Goal: Information Seeking & Learning: Learn about a topic

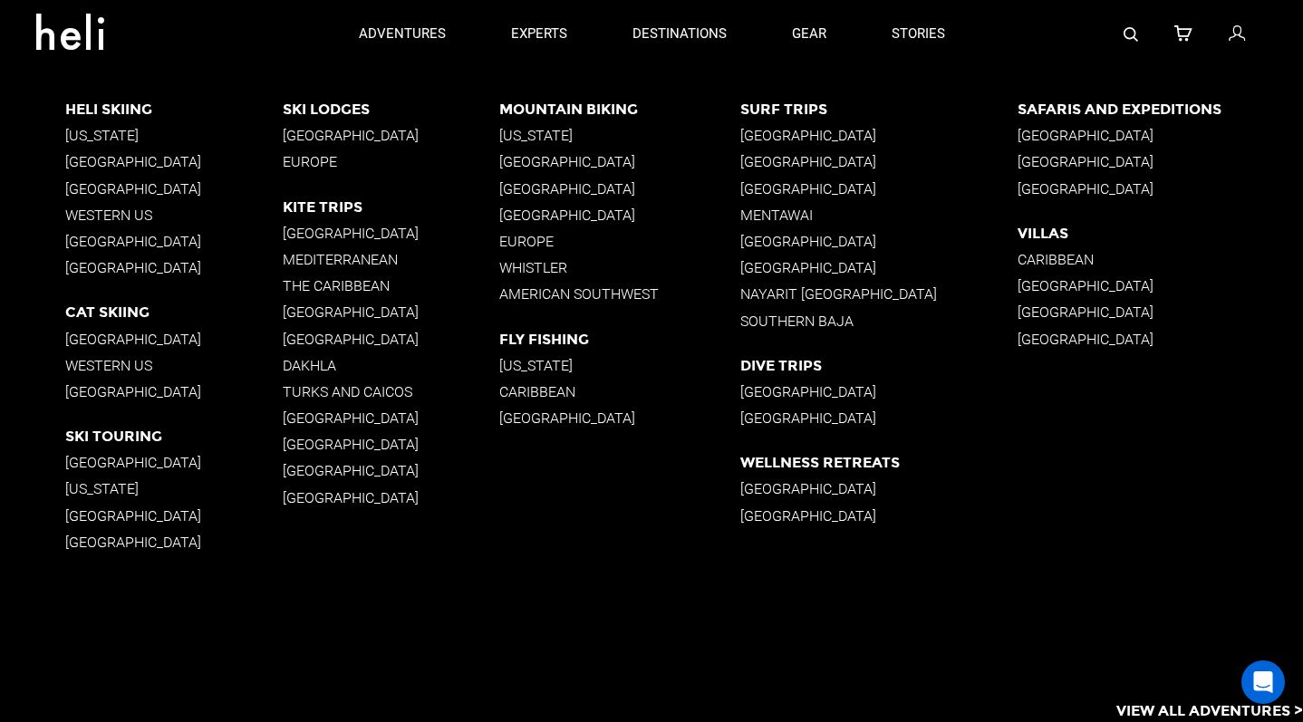
click at [800, 140] on p "[GEOGRAPHIC_DATA]" at bounding box center [879, 135] width 278 height 17
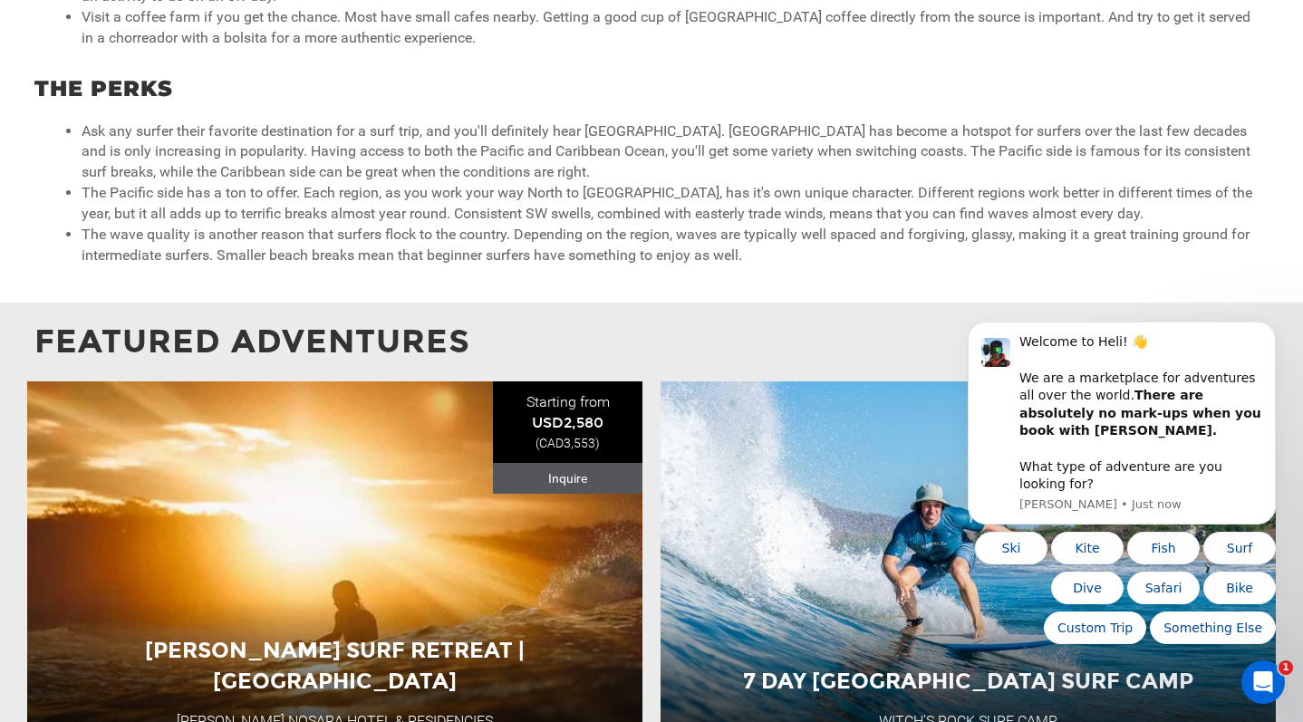
scroll to position [1315, 0]
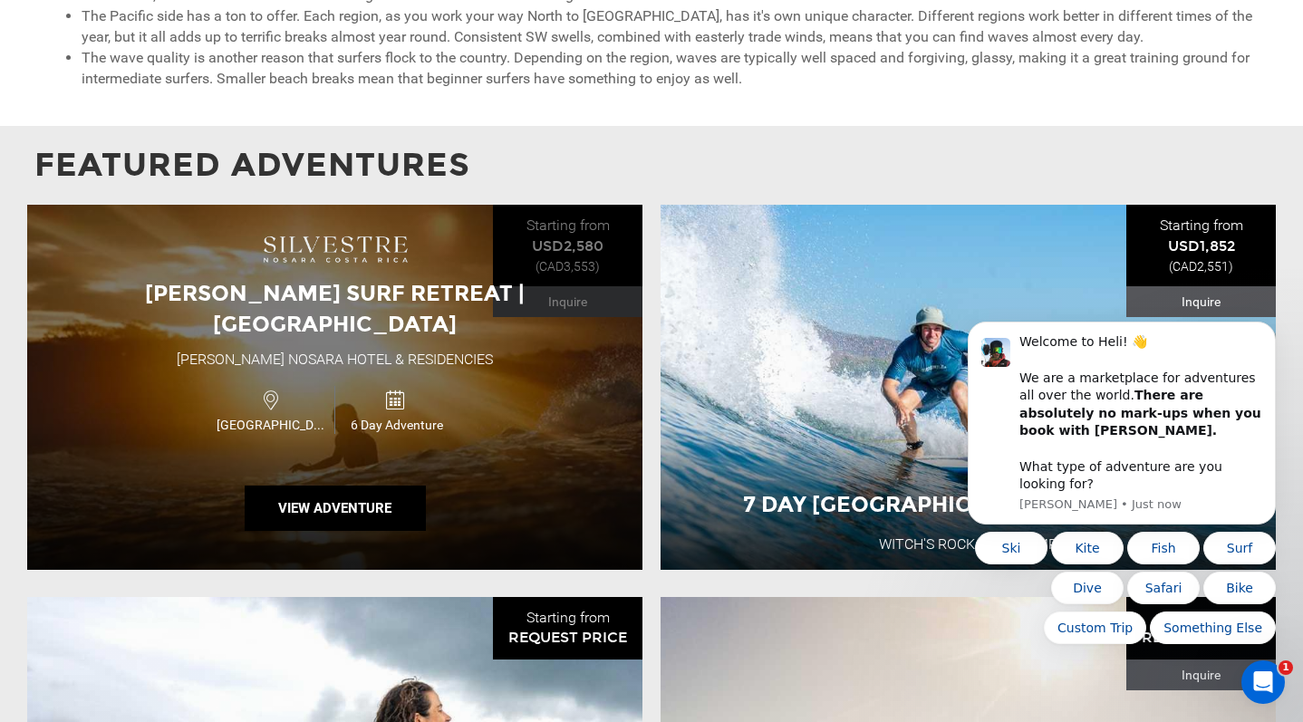
click at [446, 448] on div "[PERSON_NAME] Surf Retreat | [GEOGRAPHIC_DATA] [PERSON_NAME] Nosara Hotel & Res…" at bounding box center [334, 387] width 615 height 365
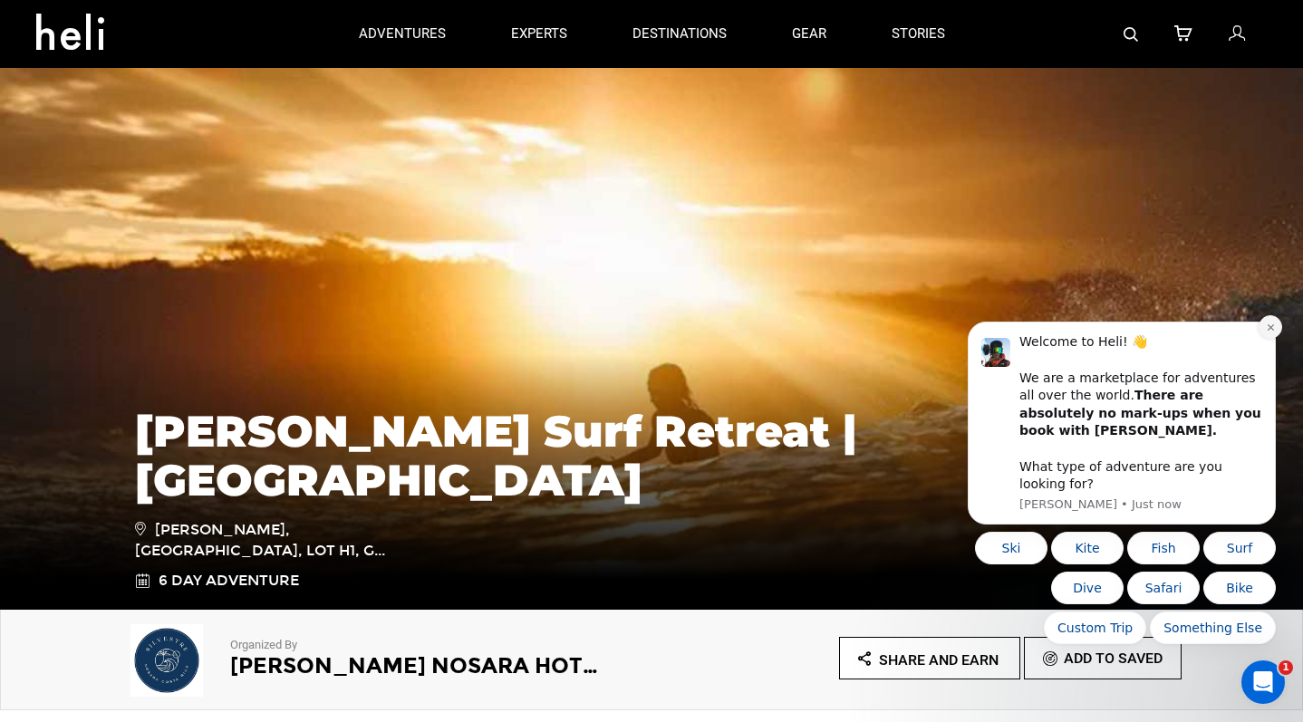
click at [1266, 337] on button "Dismiss notification" at bounding box center [1270, 327] width 24 height 24
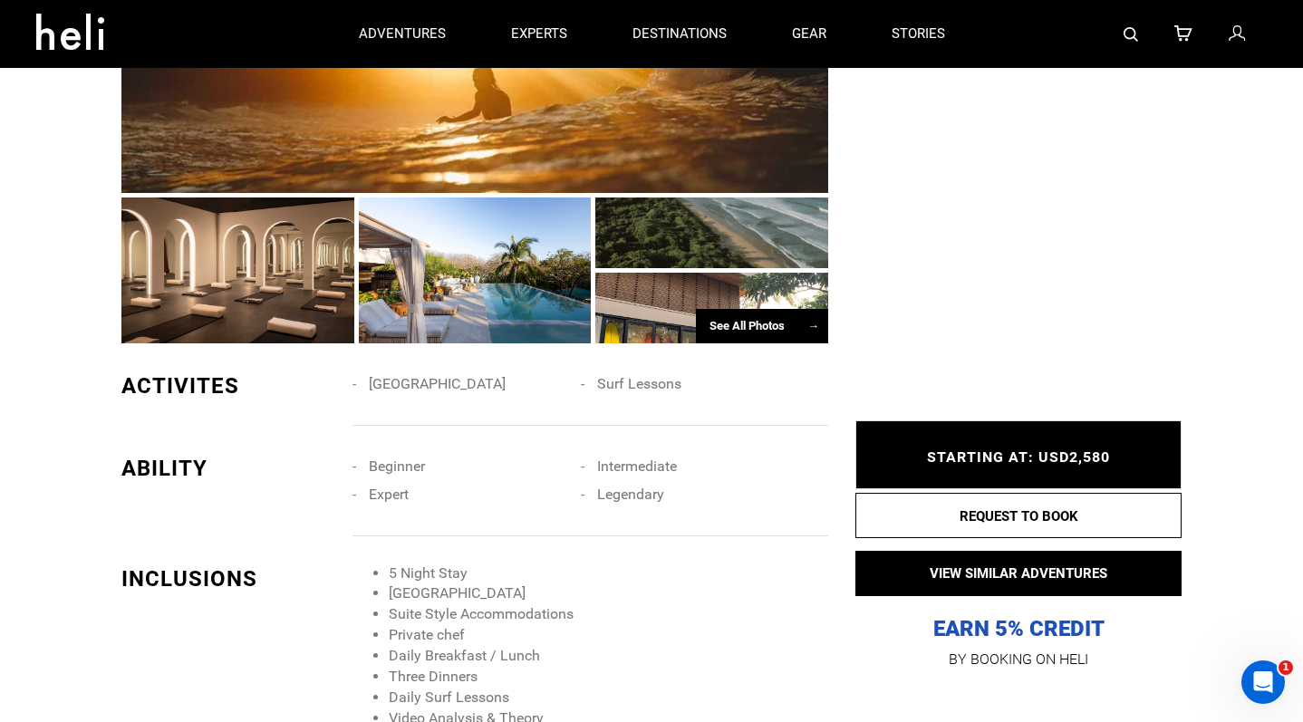
scroll to position [1328, 0]
click at [766, 310] on div "See All Photos →" at bounding box center [762, 327] width 132 height 35
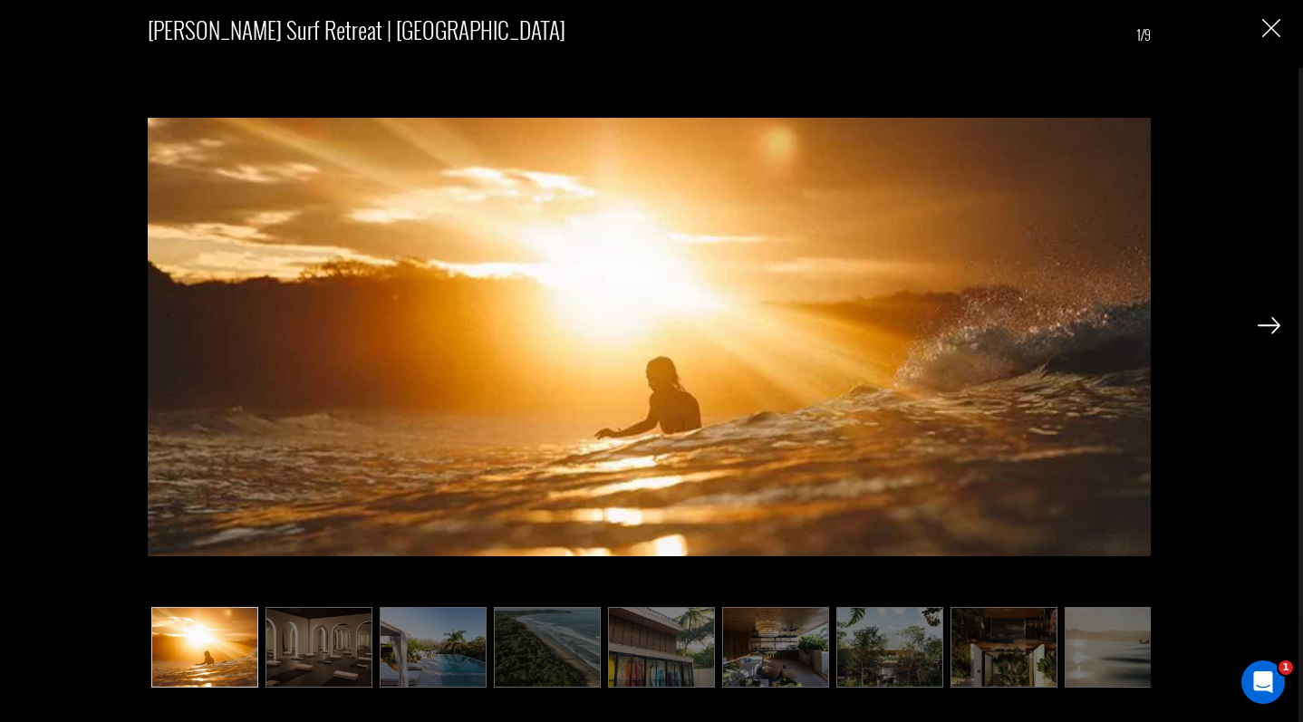
click at [452, 416] on img at bounding box center [649, 337] width 1002 height 583
click at [355, 623] on img at bounding box center [318, 648] width 107 height 82
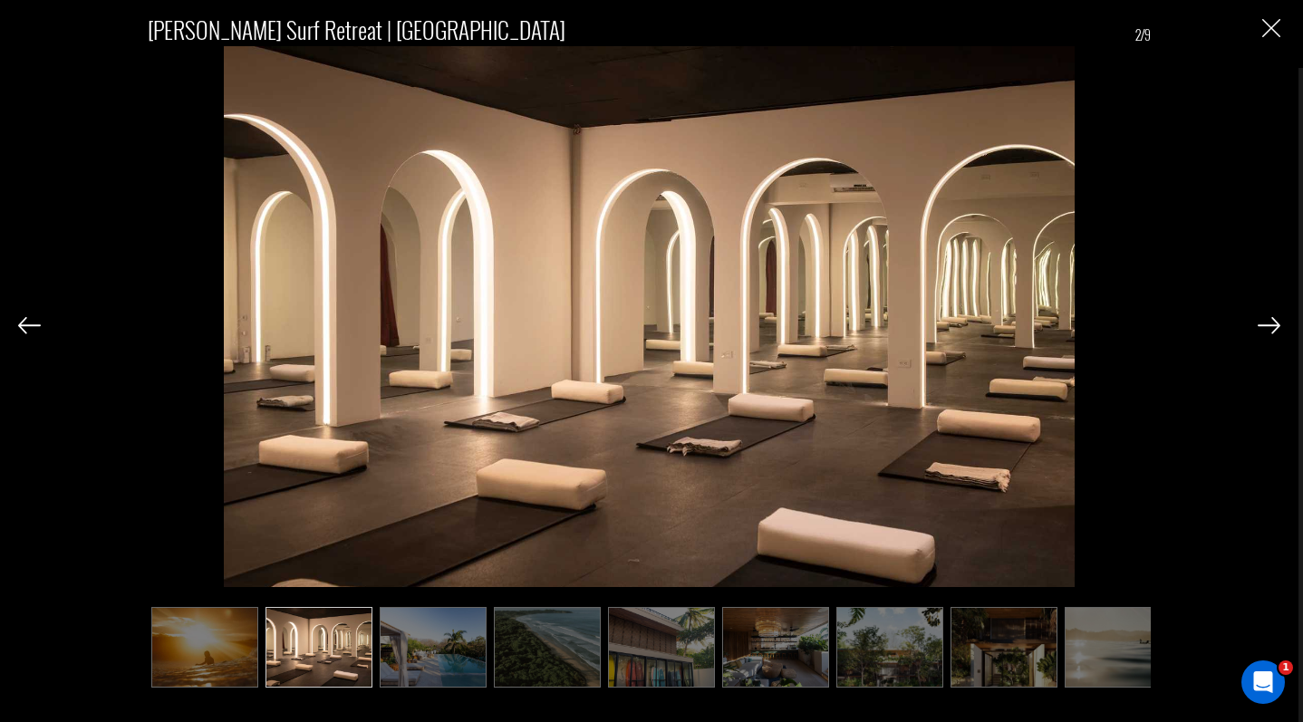
click at [391, 638] on img at bounding box center [433, 648] width 107 height 82
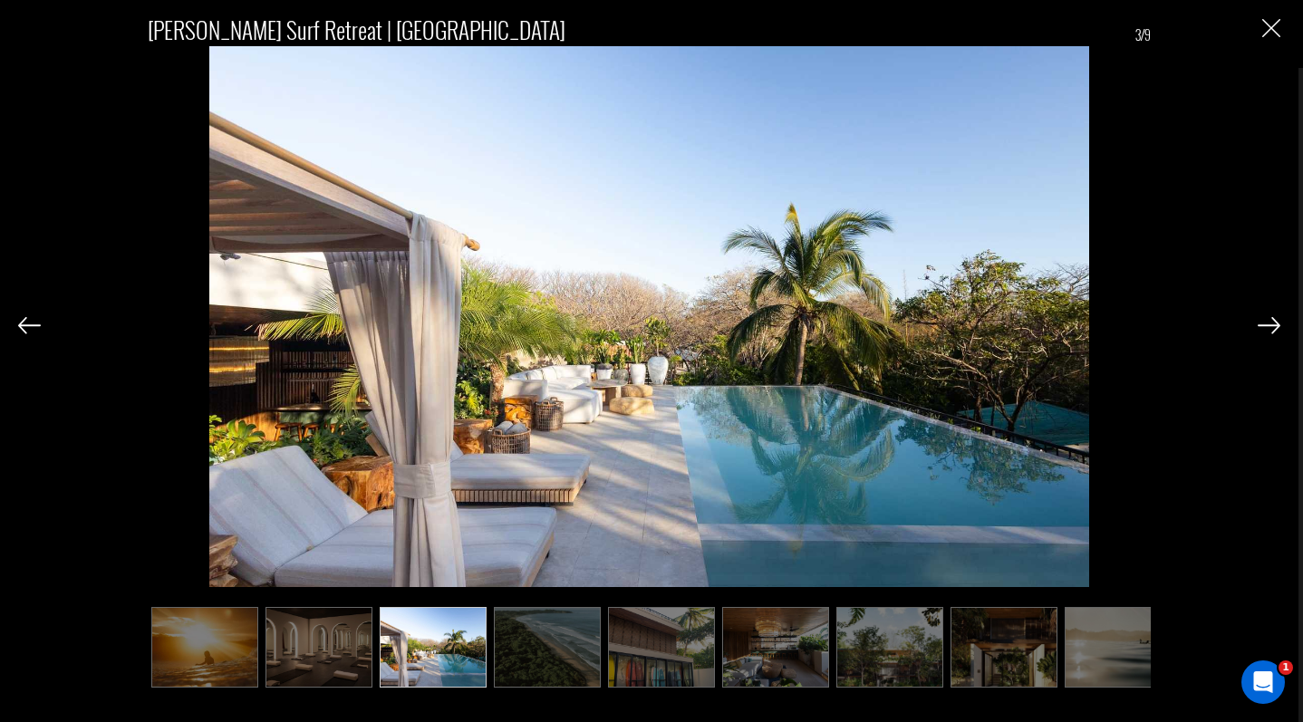
click at [529, 640] on img at bounding box center [547, 648] width 107 height 82
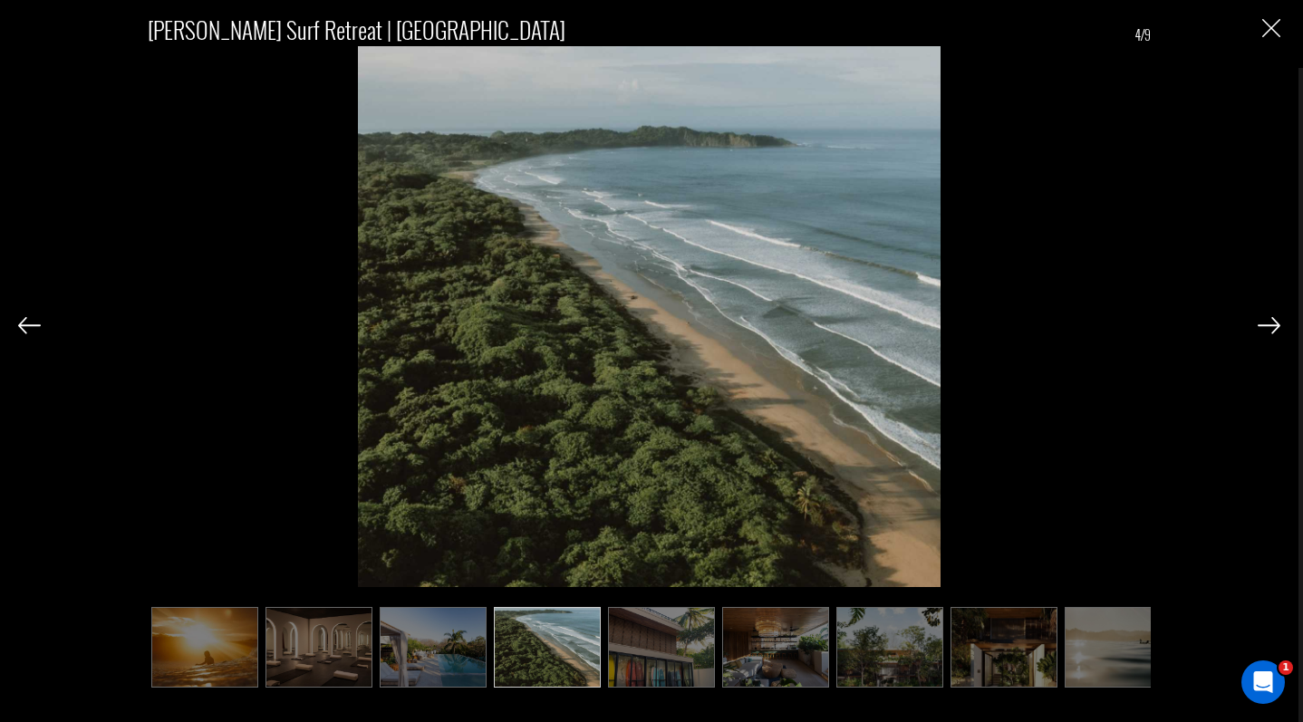
click at [670, 631] on img at bounding box center [661, 648] width 107 height 82
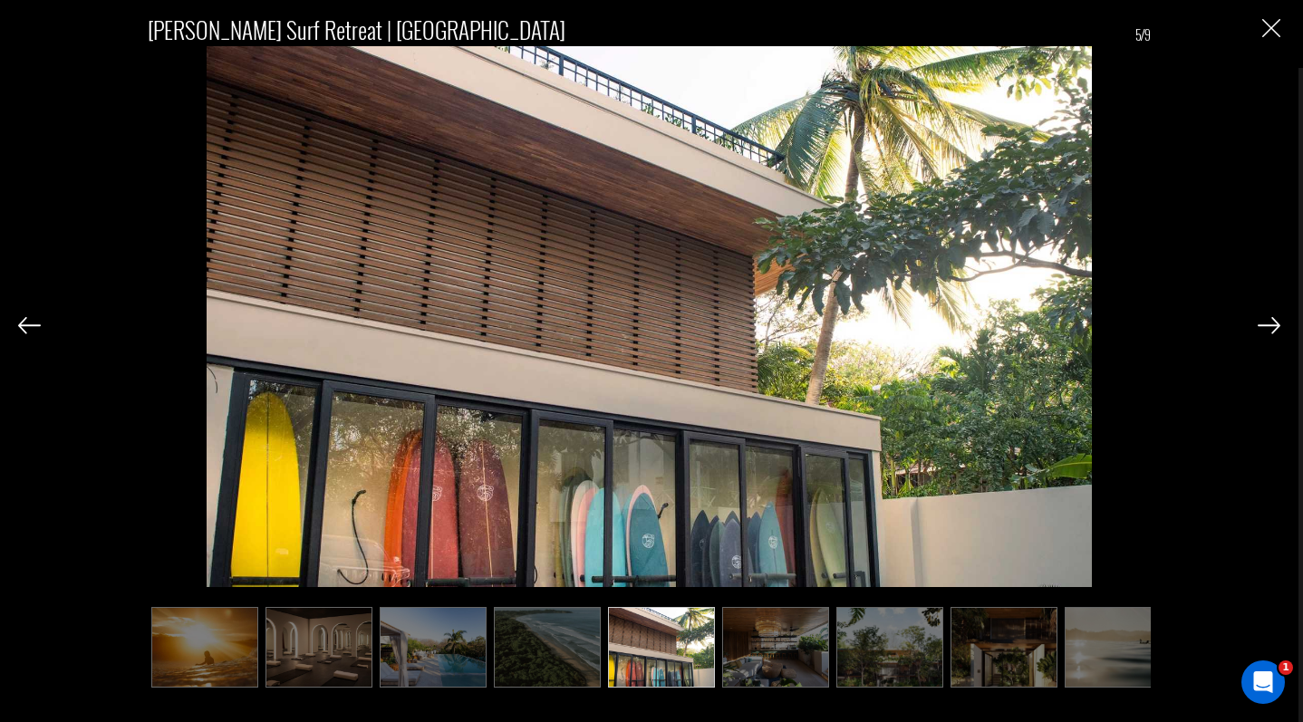
click at [765, 635] on img at bounding box center [775, 648] width 107 height 82
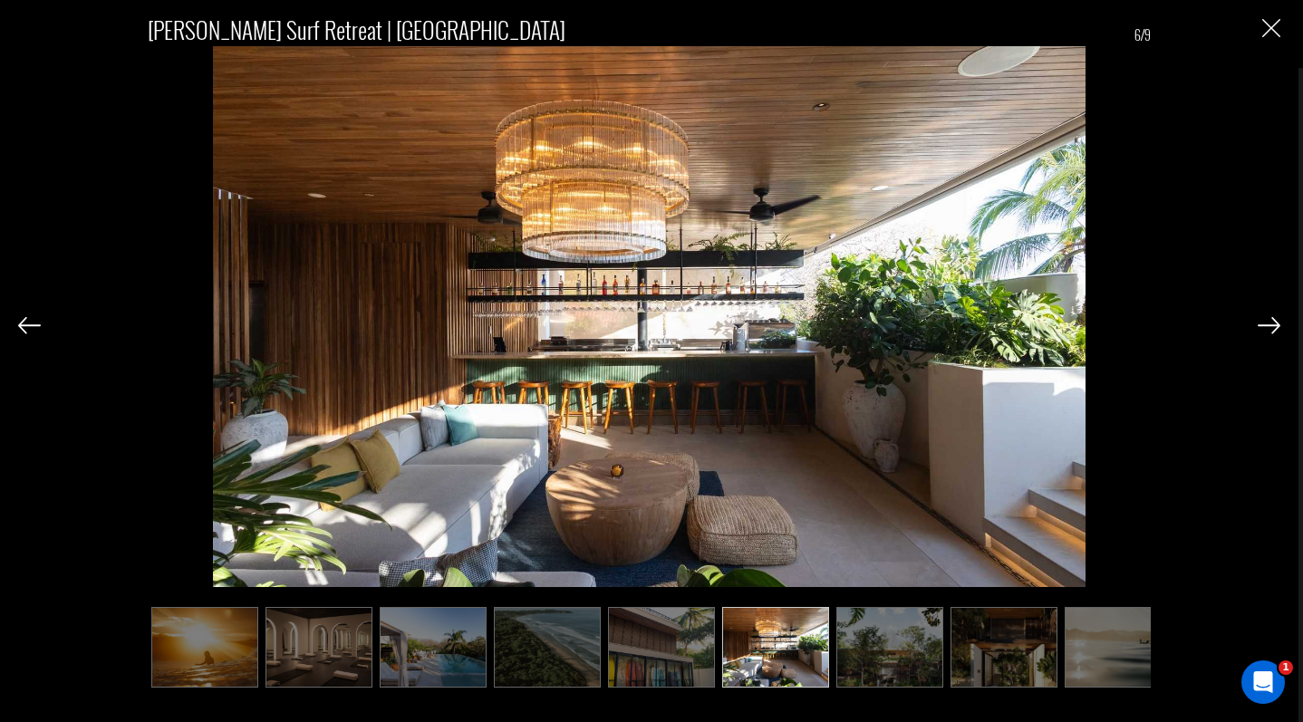
scroll to position [0, 24]
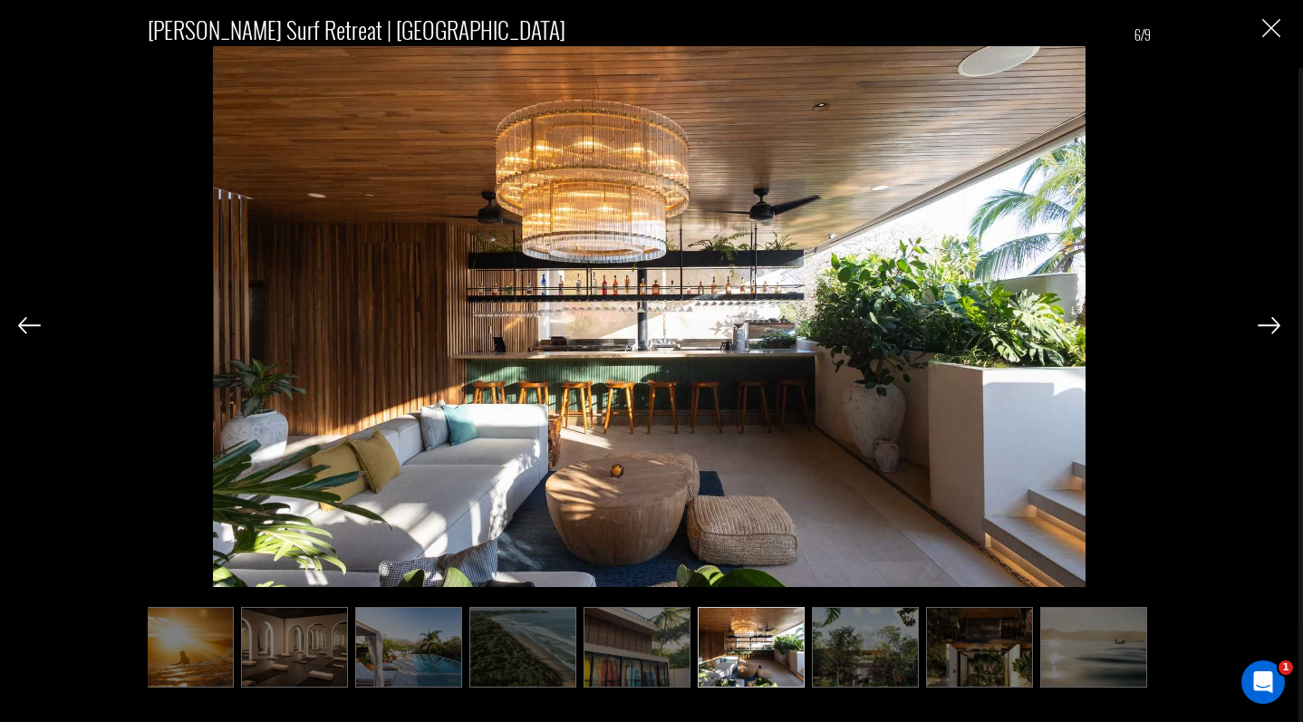
click at [889, 621] on img at bounding box center [865, 648] width 107 height 82
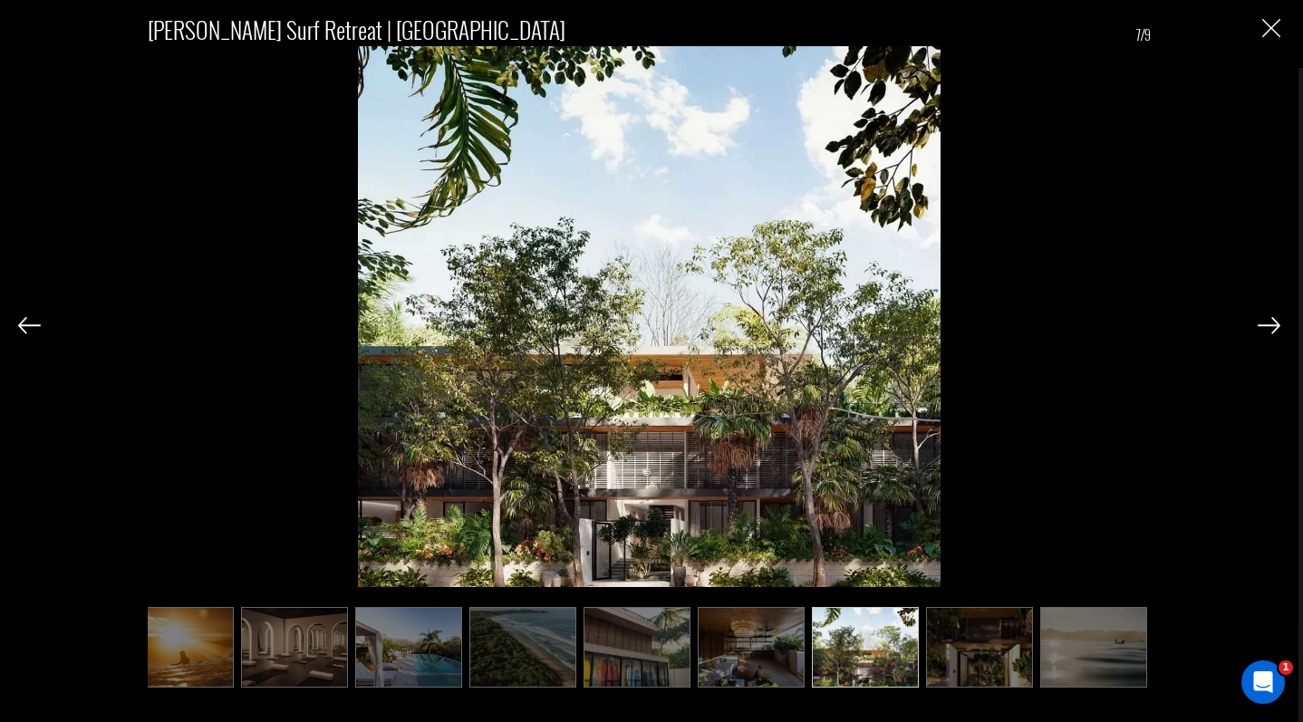
click at [914, 631] on img at bounding box center [865, 648] width 107 height 82
click at [937, 632] on img at bounding box center [979, 648] width 107 height 82
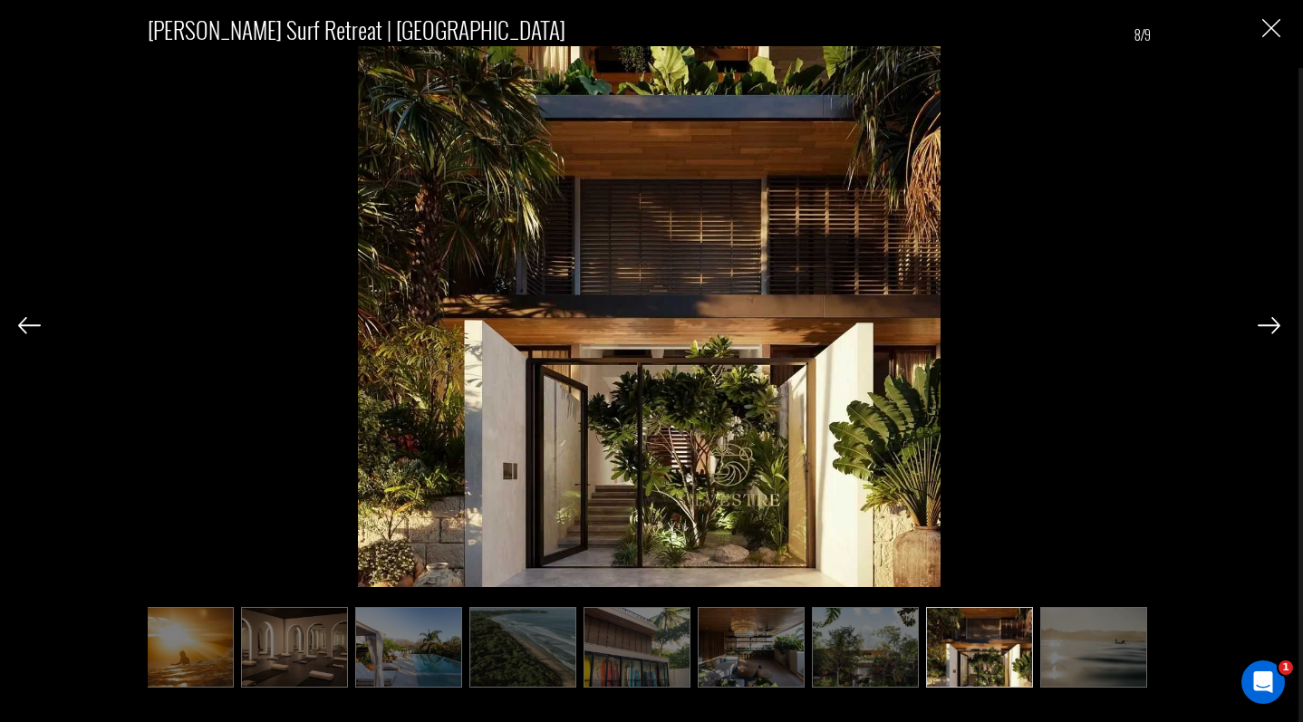
click at [1044, 627] on img at bounding box center [1093, 648] width 107 height 82
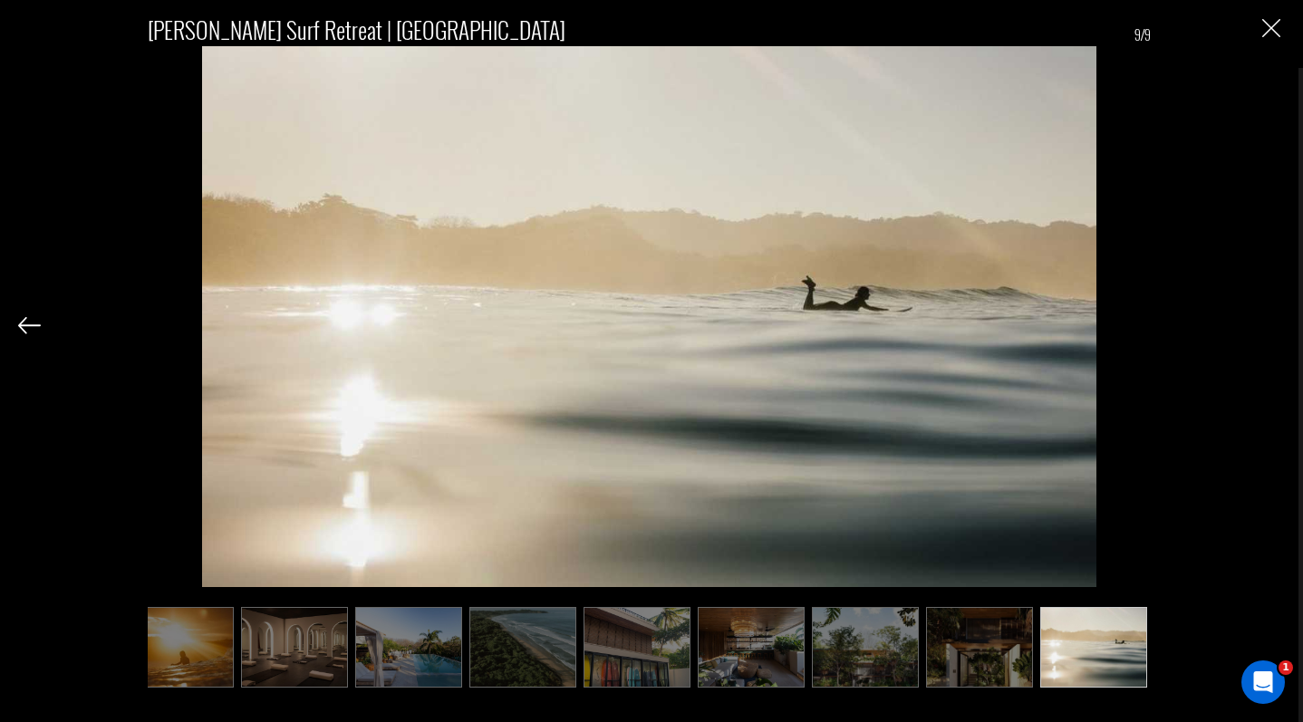
click at [1123, 495] on div "[PERSON_NAME] Surf Retreat | [GEOGRAPHIC_DATA] 9/9" at bounding box center [649, 296] width 1002 height 583
click at [1258, 32] on div "[PERSON_NAME] Surf Retreat | [GEOGRAPHIC_DATA] 9/9" at bounding box center [649, 343] width 1262 height 686
click at [1262, 29] on img "Close" at bounding box center [1271, 28] width 18 height 18
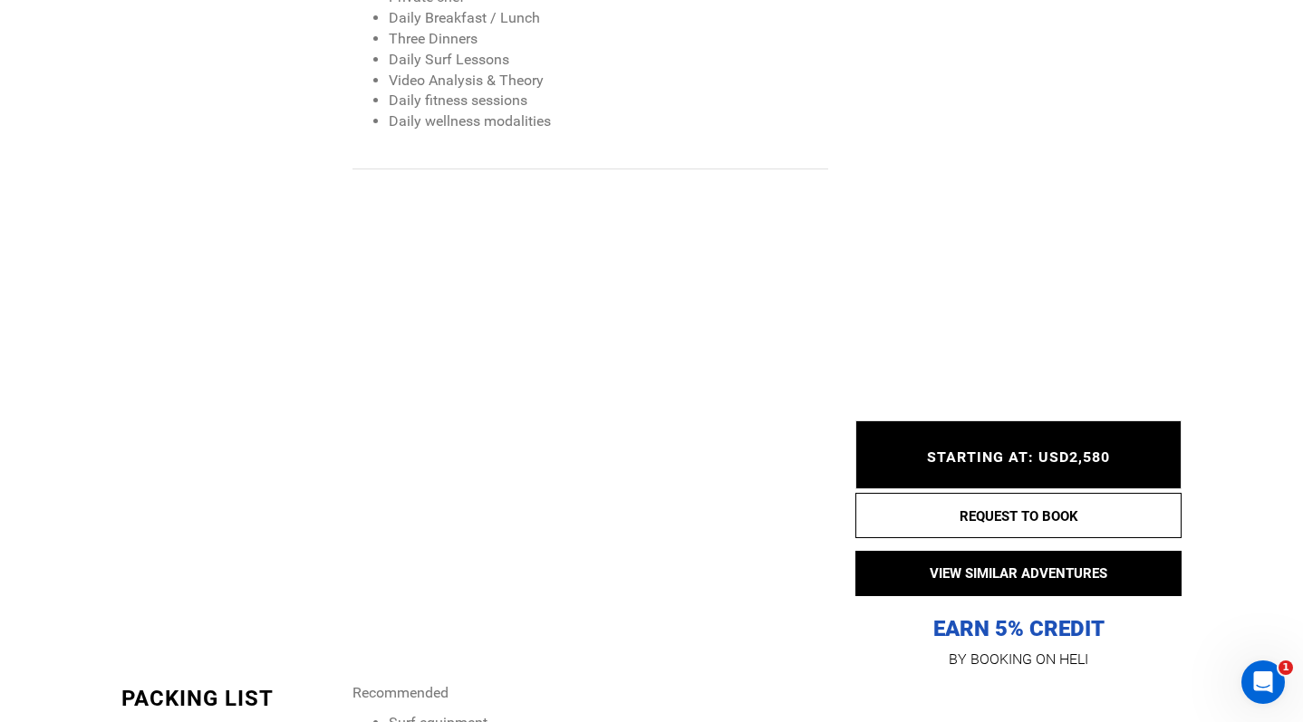
scroll to position [1984, 0]
